Goal: Task Accomplishment & Management: Manage account settings

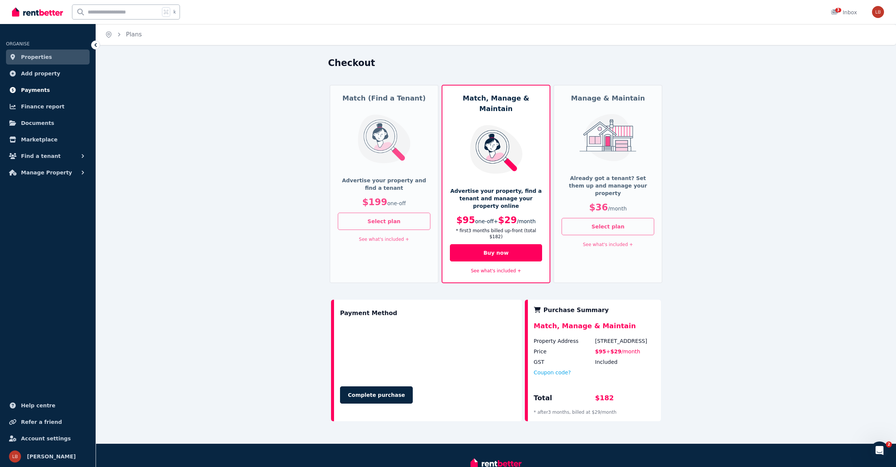
click at [36, 88] on span "Payments" at bounding box center [35, 89] width 29 height 9
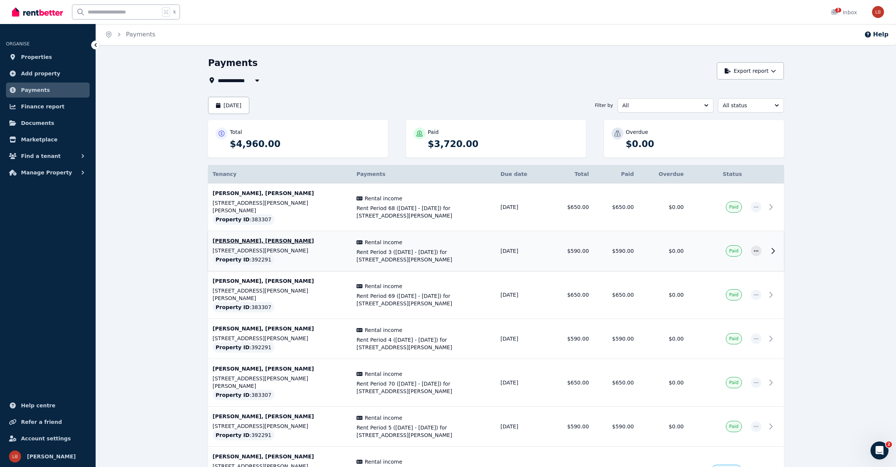
click at [658, 237] on td "$0.00" at bounding box center [664, 251] width 50 height 40
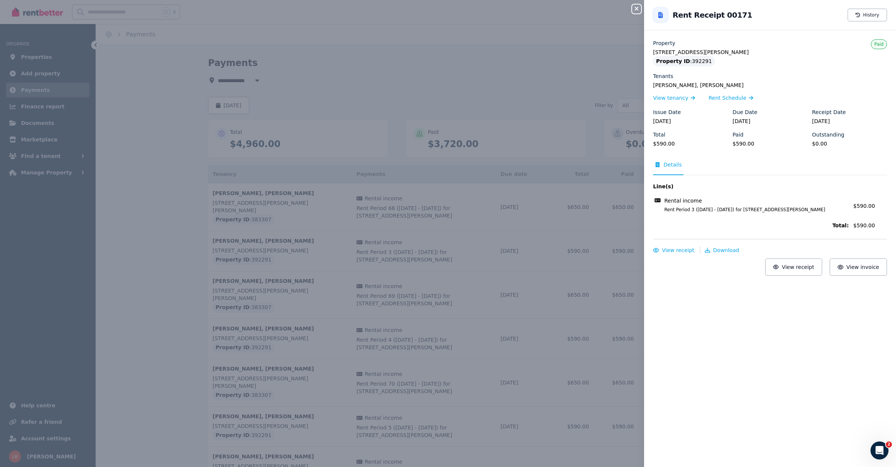
click at [636, 7] on icon "button" at bounding box center [636, 9] width 9 height 6
